Goal: Information Seeking & Learning: Learn about a topic

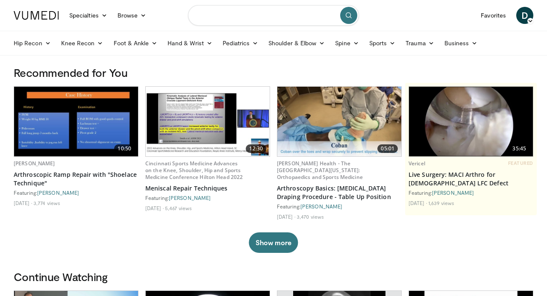
click at [240, 18] on input "Search topics, interventions" at bounding box center [273, 15] width 171 height 20
type input "**********"
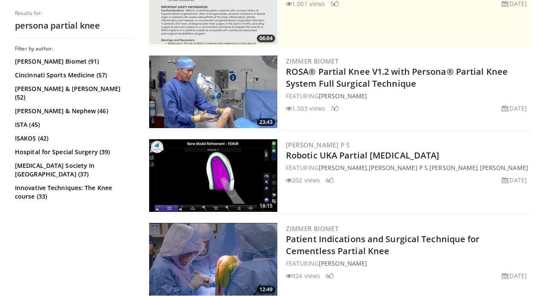
scroll to position [211, 0]
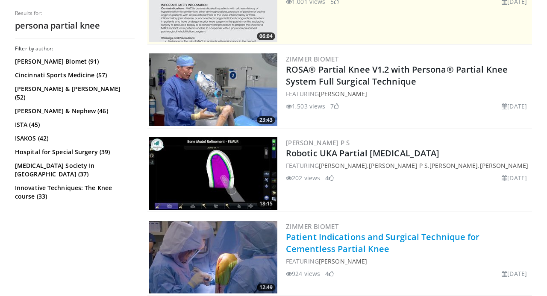
click at [392, 236] on link "Patient Indications and Surgical Technique for Cementless Partial Knee" at bounding box center [383, 242] width 194 height 23
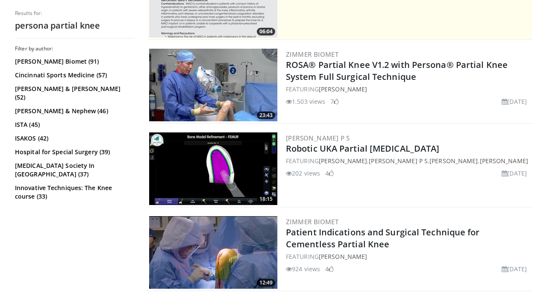
scroll to position [214, 0]
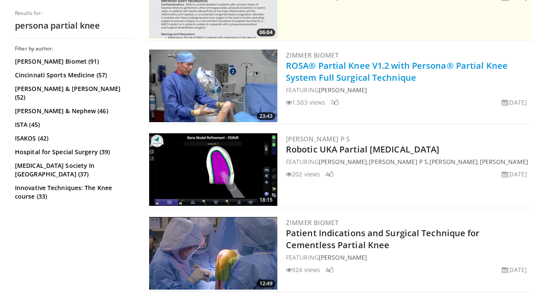
click at [325, 76] on link "ROSA® Partial Knee V1.2 with Persona® Partial Knee System Full Surgical Techniq…" at bounding box center [397, 71] width 222 height 23
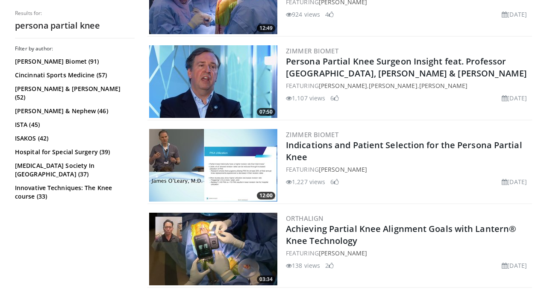
scroll to position [471, 0]
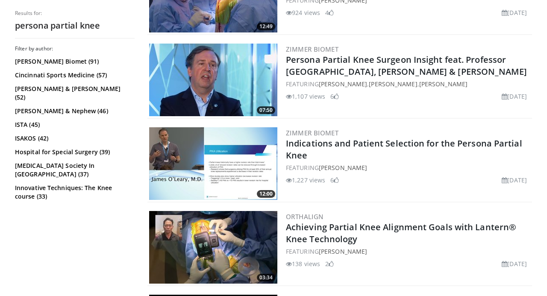
click at [249, 157] on img at bounding box center [213, 163] width 128 height 73
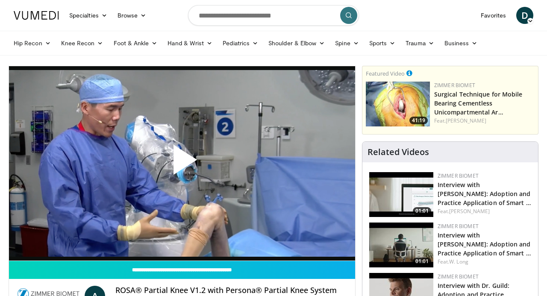
click at [182, 163] on span "Video Player" at bounding box center [182, 163] width 0 height 0
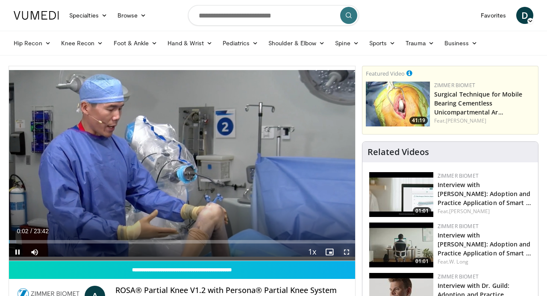
click at [345, 249] on span "Video Player" at bounding box center [346, 251] width 17 height 17
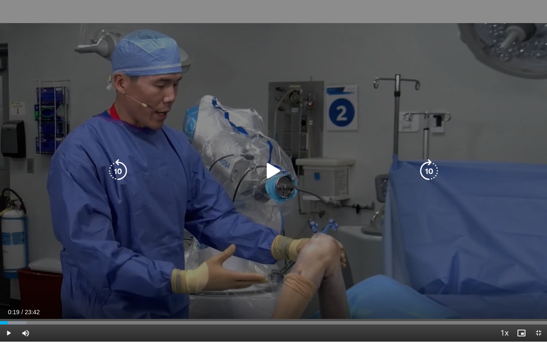
click at [261, 293] on div "10 seconds Tap to unmute" at bounding box center [273, 170] width 547 height 341
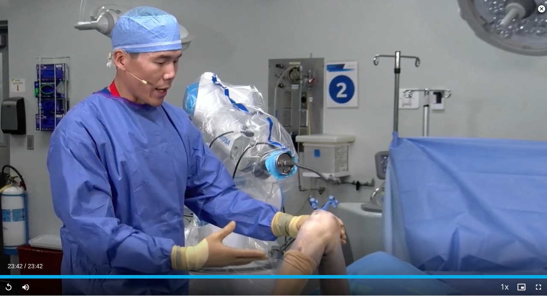
scroll to position [180, 0]
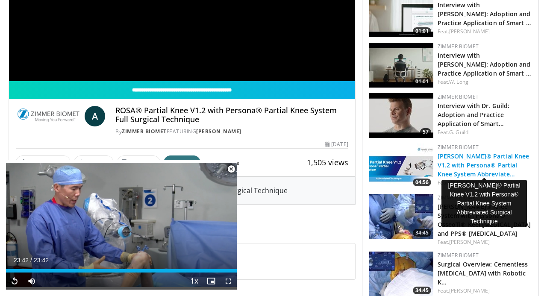
click at [508, 166] on link "ROSA® Partial Knee V1.2 with Persona® Partial Knee System Abbreviate…" at bounding box center [483, 165] width 92 height 26
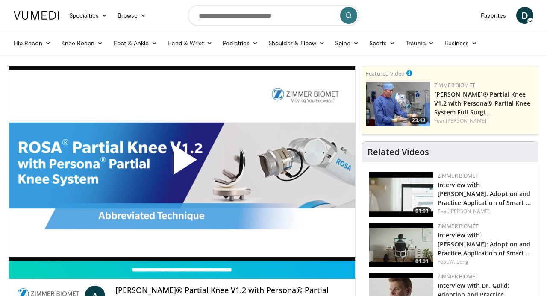
click at [182, 163] on span "Video Player" at bounding box center [182, 163] width 0 height 0
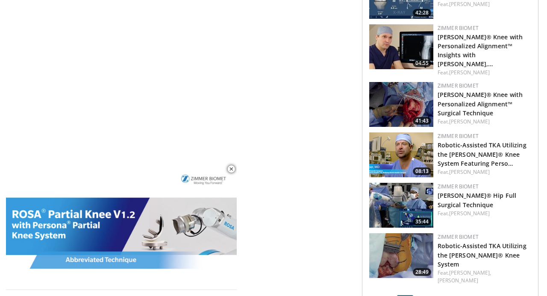
scroll to position [959, 0]
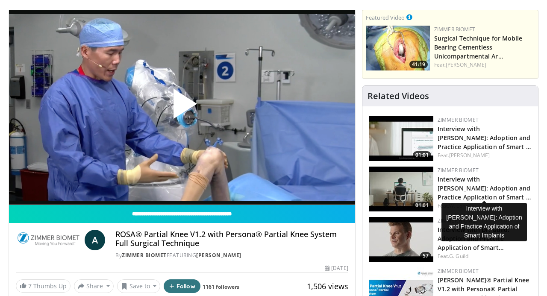
scroll to position [44, 0]
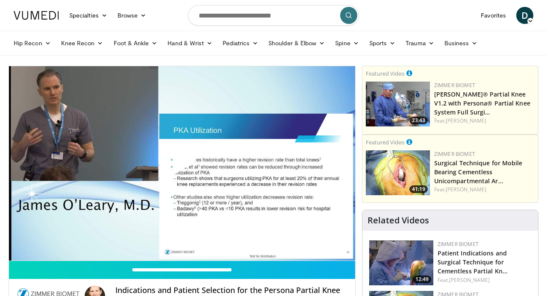
click at [182, 164] on span "Video Player" at bounding box center [182, 164] width 0 height 0
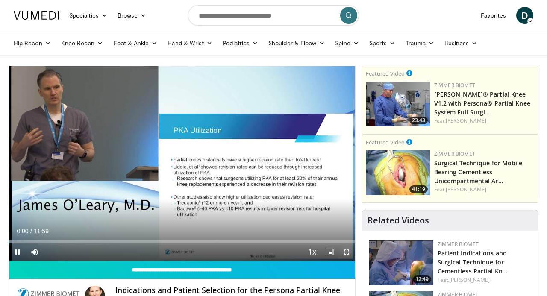
click at [345, 252] on span "Video Player" at bounding box center [346, 251] width 17 height 17
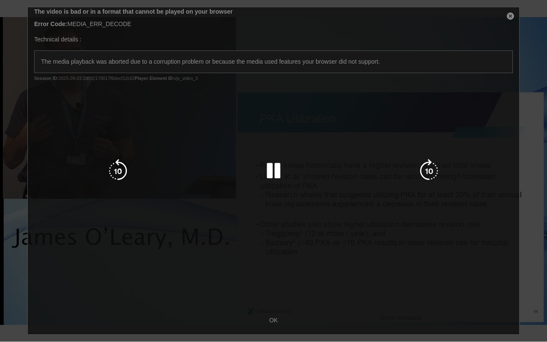
click at [510, 13] on div "10 seconds Tap to unmute" at bounding box center [273, 170] width 547 height 341
click at [510, 22] on div "10 seconds Tap to unmute" at bounding box center [273, 170] width 547 height 341
click at [511, 16] on div "10 seconds Tap to unmute" at bounding box center [273, 170] width 547 height 341
click at [273, 296] on div "10 seconds Tap to unmute" at bounding box center [273, 170] width 547 height 341
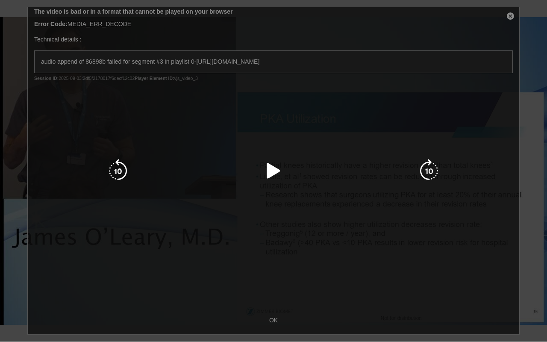
click at [273, 296] on div "10 seconds Tap to unmute" at bounding box center [273, 170] width 547 height 341
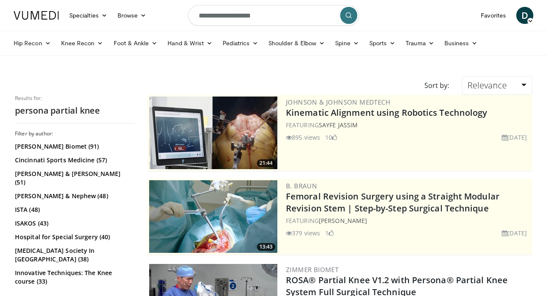
scroll to position [471, 0]
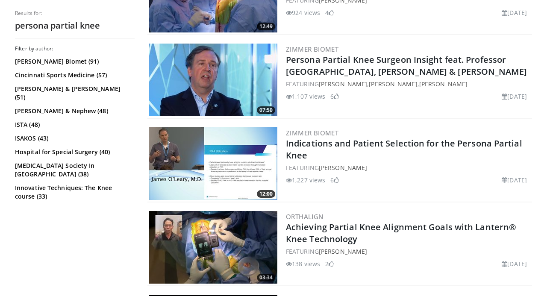
click at [222, 176] on img at bounding box center [213, 163] width 128 height 73
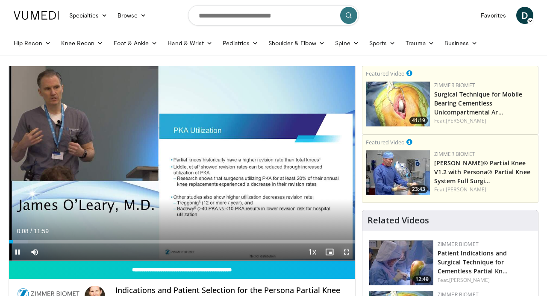
click at [346, 253] on span "Video Player" at bounding box center [346, 251] width 17 height 17
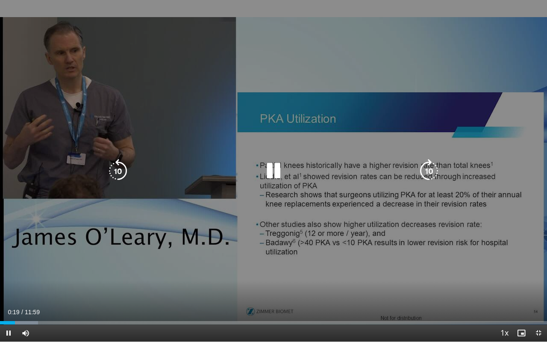
click at [117, 173] on icon "Video Player" at bounding box center [118, 171] width 24 height 24
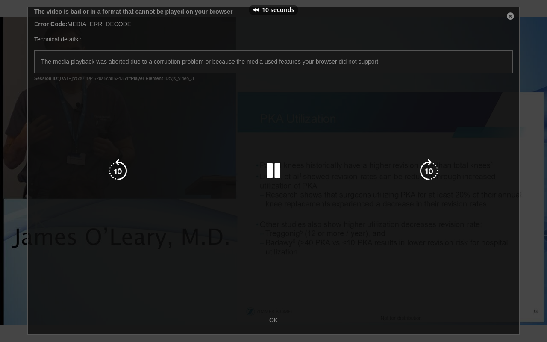
click at [517, 15] on div "10 seconds Tap to unmute" at bounding box center [273, 170] width 547 height 341
click at [509, 15] on div "10 seconds Tap to unmute" at bounding box center [273, 170] width 547 height 341
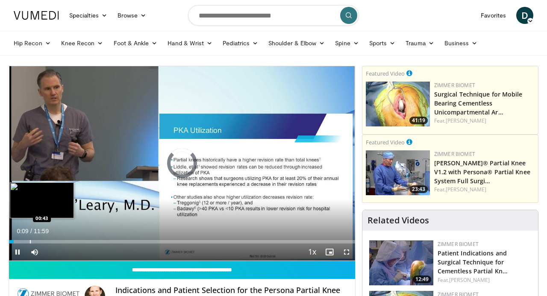
click at [32, 239] on div "Loaded : 6.94% 00:09 00:43" at bounding box center [182, 239] width 346 height 8
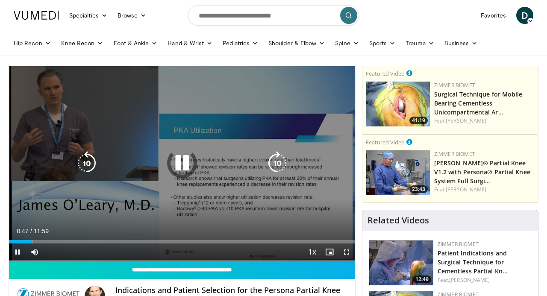
click at [190, 172] on icon "Video Player" at bounding box center [182, 163] width 24 height 24
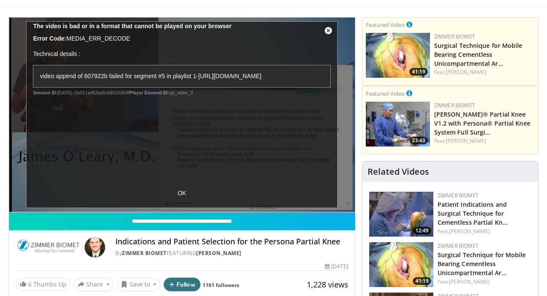
scroll to position [74, 0]
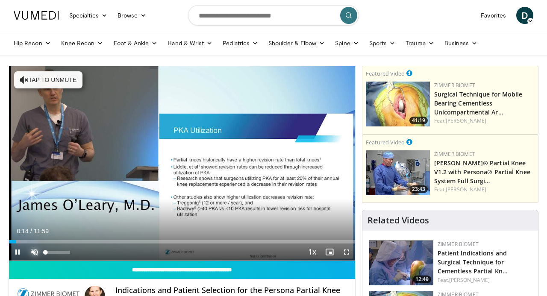
click at [32, 252] on span "Video Player" at bounding box center [34, 251] width 17 height 17
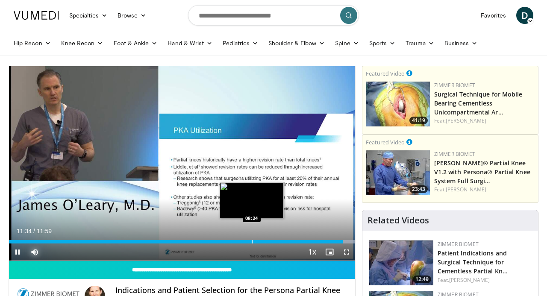
click at [256, 239] on div "Loaded : 100.00% 11:34 08:24" at bounding box center [182, 239] width 346 height 8
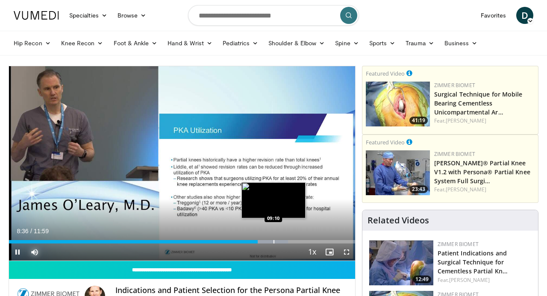
click at [273, 239] on div "Loaded : 80.66% 08:37 09:10" at bounding box center [182, 239] width 346 height 8
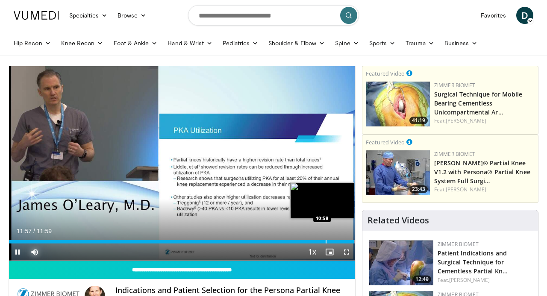
click at [325, 240] on div "Loaded : 100.00% 11:57 10:58" at bounding box center [182, 239] width 346 height 8
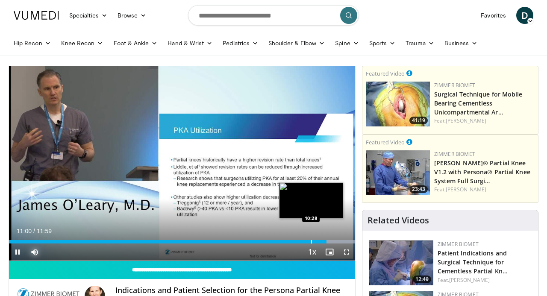
click at [311, 243] on div "Progress Bar" at bounding box center [311, 241] width 1 height 3
click at [303, 239] on div "Loaded : 100.00% 10:29 10:13" at bounding box center [182, 239] width 346 height 8
